Goal: Find contact information: Find contact information

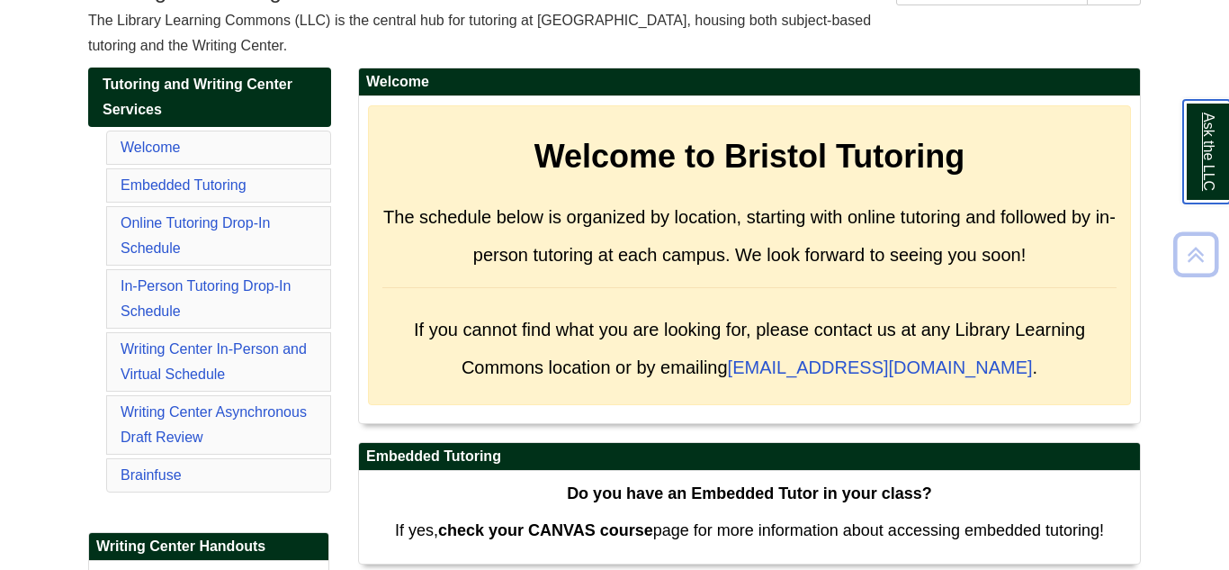
scroll to position [253, 0]
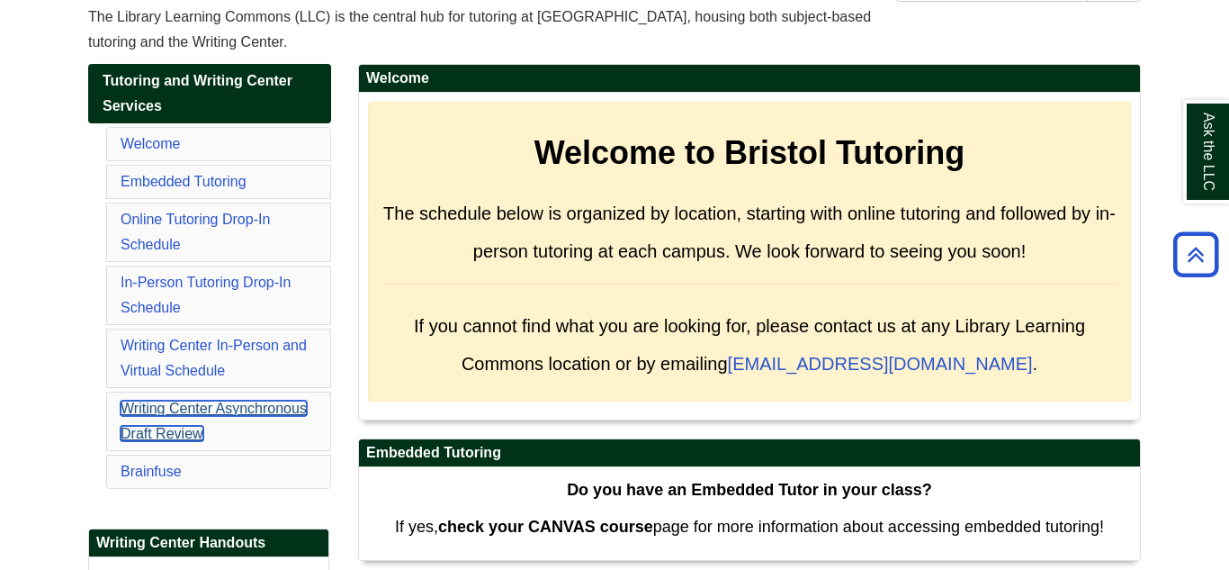
click at [162, 437] on link "Writing Center Asynchronous Draft Review" at bounding box center [214, 420] width 186 height 40
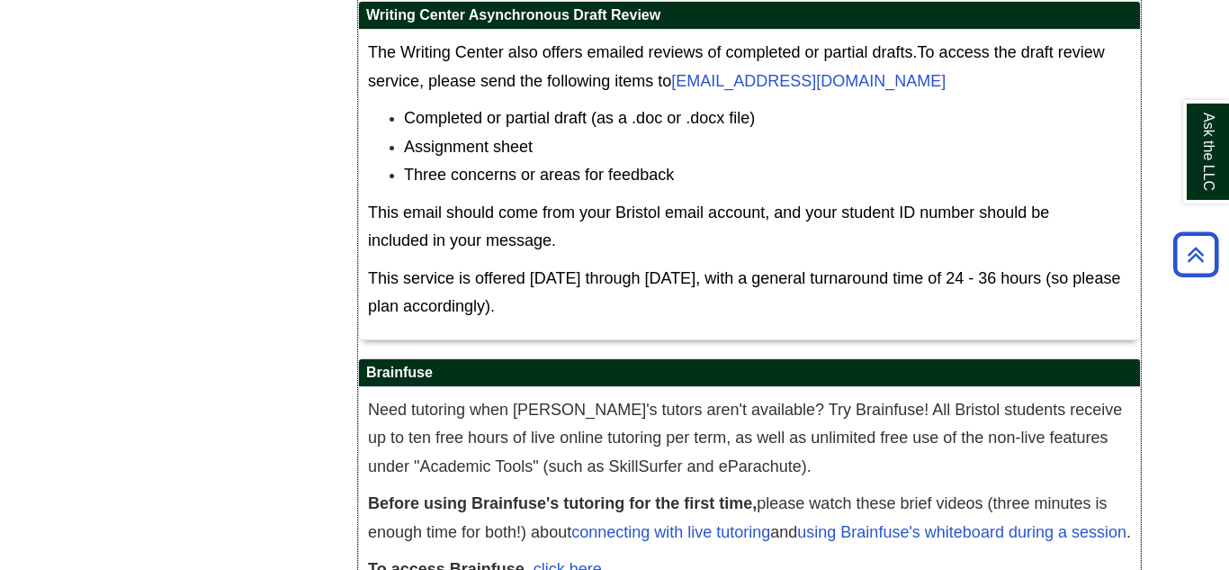
click at [885, 106] on li "Completed or partial draft (as a .doc or .docx file)" at bounding box center [767, 118] width 727 height 29
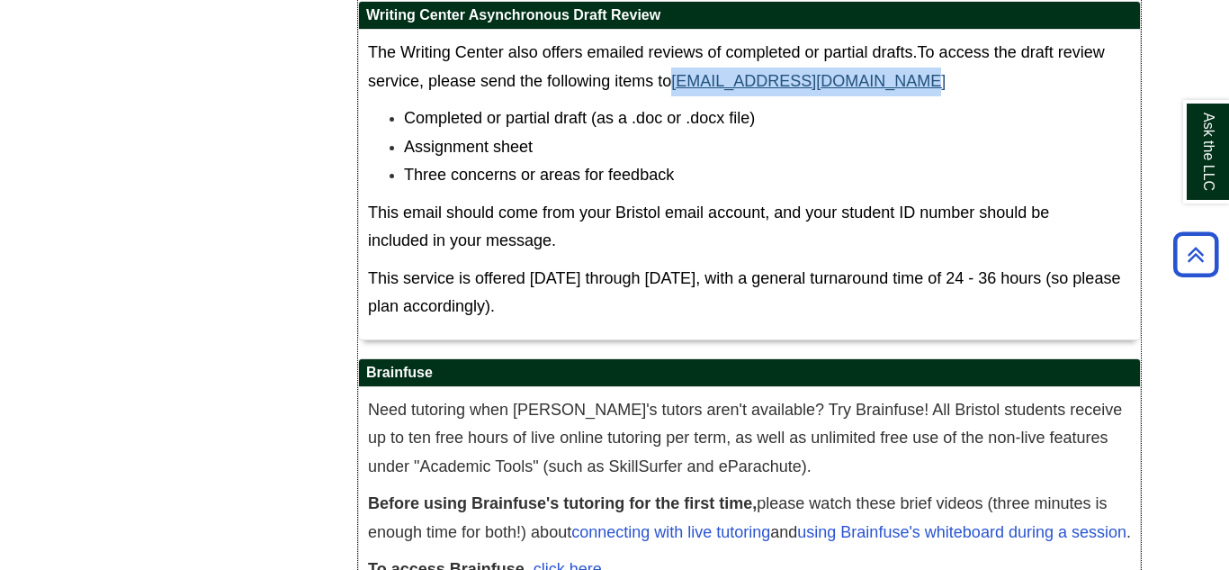
drag, startPoint x: 883, startPoint y: 80, endPoint x: 678, endPoint y: 90, distance: 205.4
click at [678, 90] on p "The Writing Center also offers emailed reviews of completed or partial drafts. …" at bounding box center [749, 67] width 763 height 57
copy link "[EMAIL_ADDRESS][DOMAIN_NAME]"
click at [732, 351] on div "Writing Center Asynchronous Draft Review The Writing Center also offers emailed…" at bounding box center [749, 179] width 783 height 357
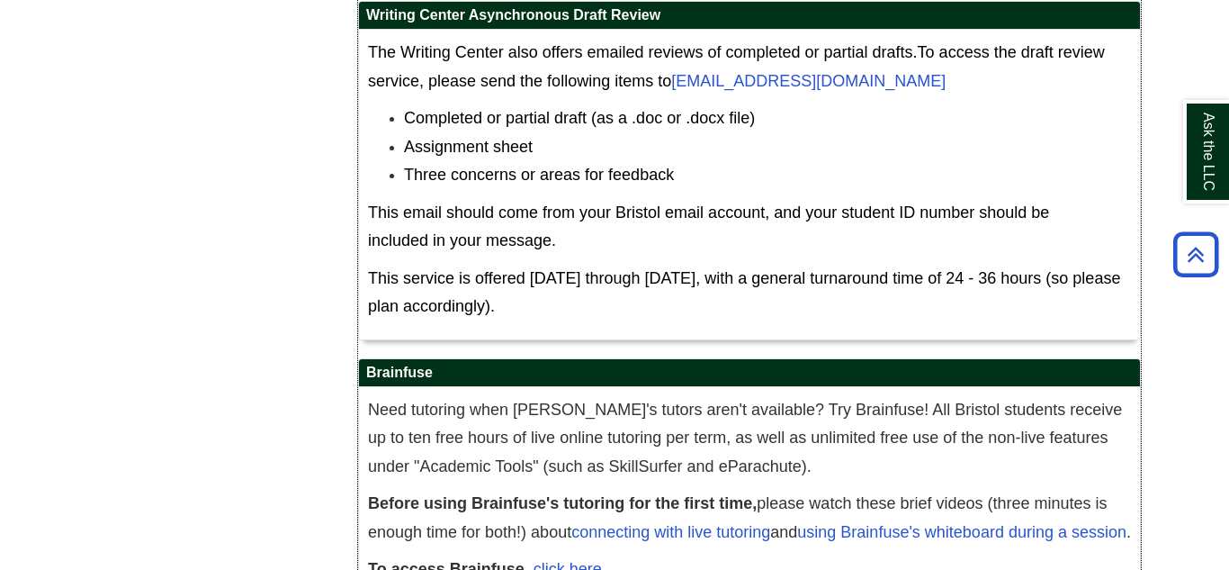
click at [708, 337] on div "The Writing Center also offers emailed reviews of completed or partial drafts. …" at bounding box center [749, 185] width 781 height 310
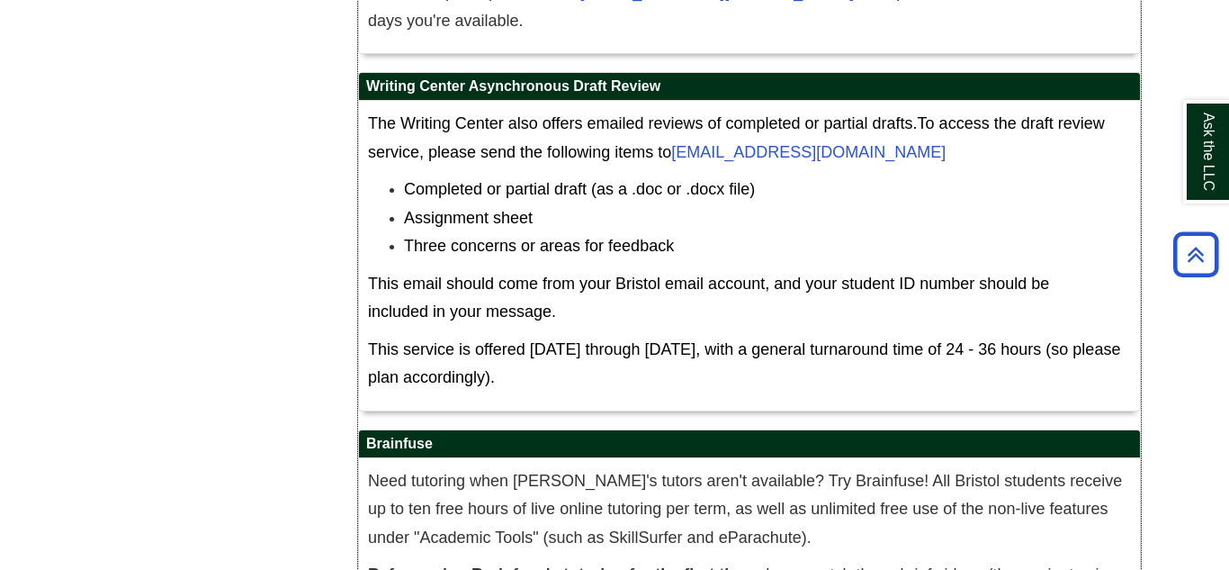
scroll to position [11337, 0]
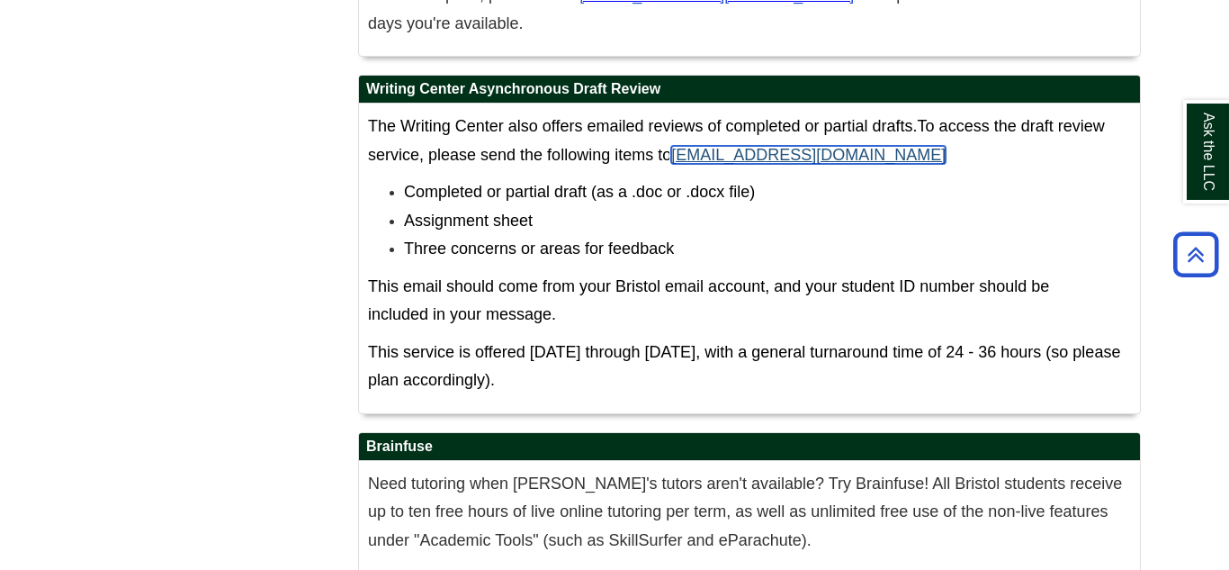
click at [680, 151] on link "[EMAIL_ADDRESS][DOMAIN_NAME]" at bounding box center [808, 155] width 274 height 18
drag, startPoint x: 897, startPoint y: 152, endPoint x: 679, endPoint y: 152, distance: 217.7
click at [679, 152] on p "The Writing Center also offers emailed reviews of completed or partial drafts. …" at bounding box center [749, 140] width 763 height 57
copy link "[EMAIL_ADDRESS][DOMAIN_NAME]"
